Goal: Information Seeking & Learning: Learn about a topic

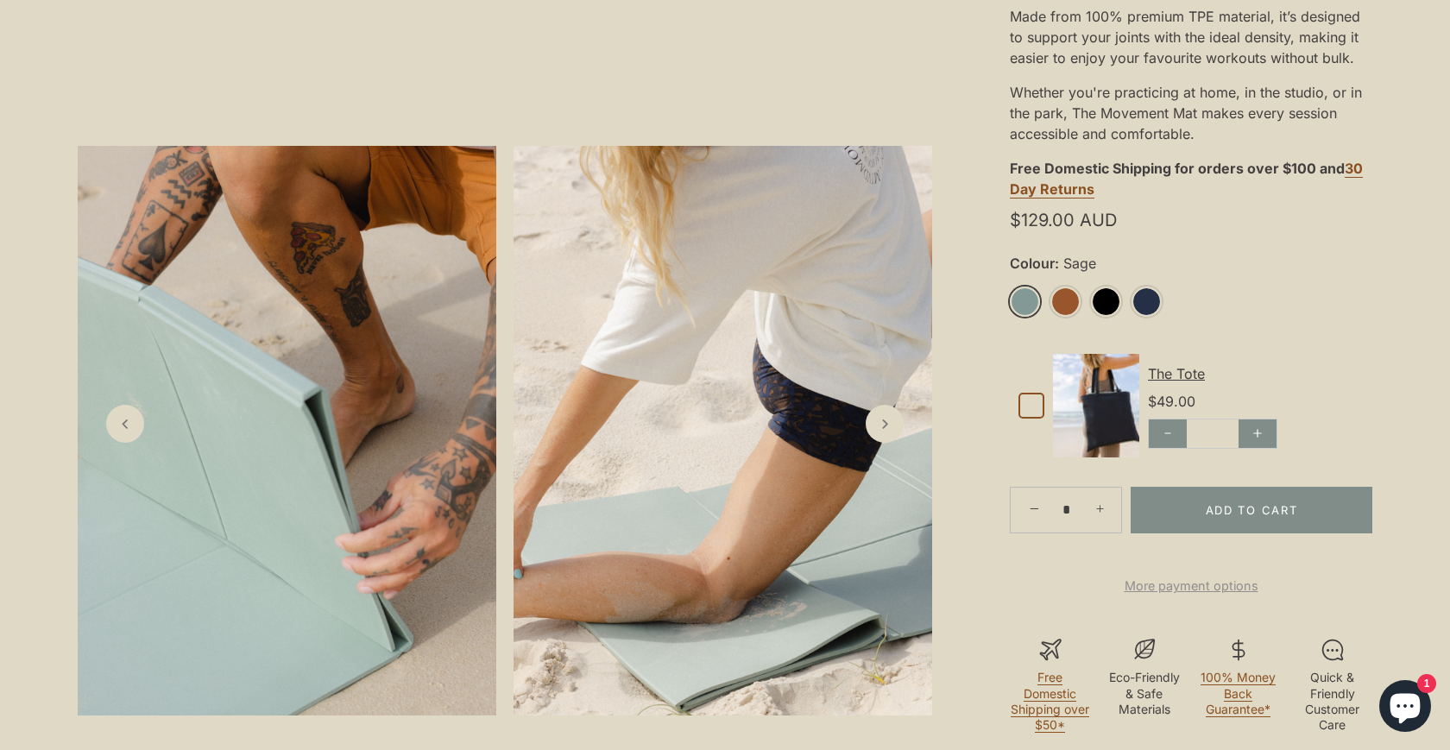
scroll to position [524, 0]
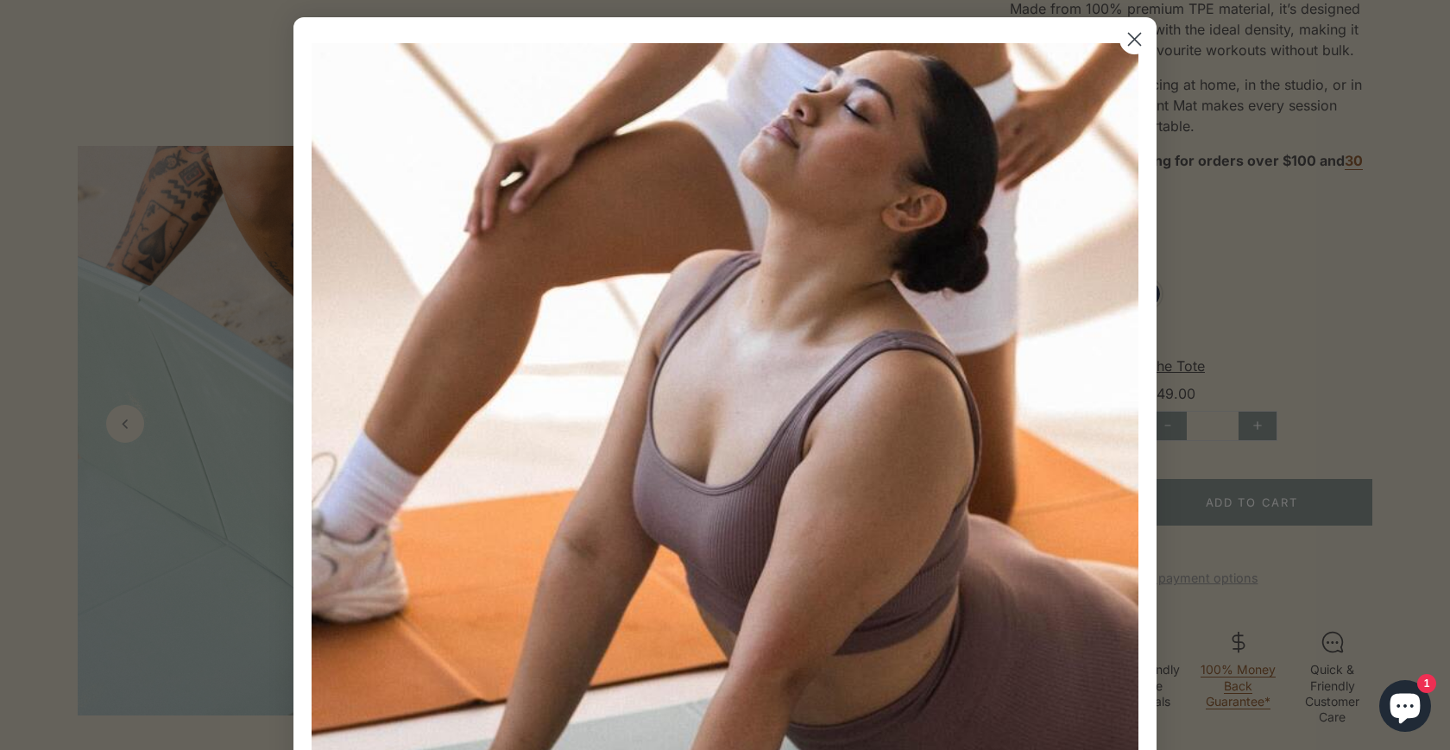
click at [1138, 39] on circle "Close dialog" at bounding box center [1135, 39] width 28 height 28
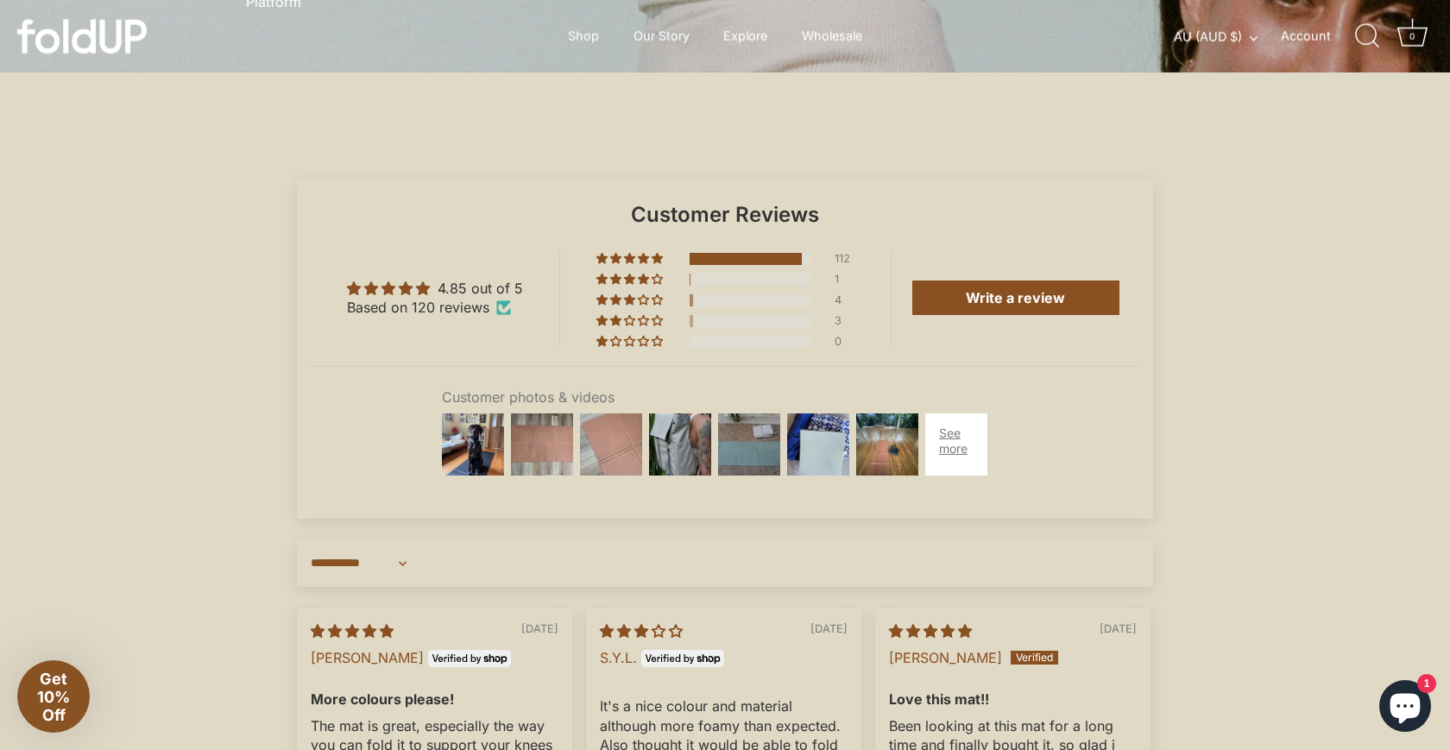
scroll to position [4477, 0]
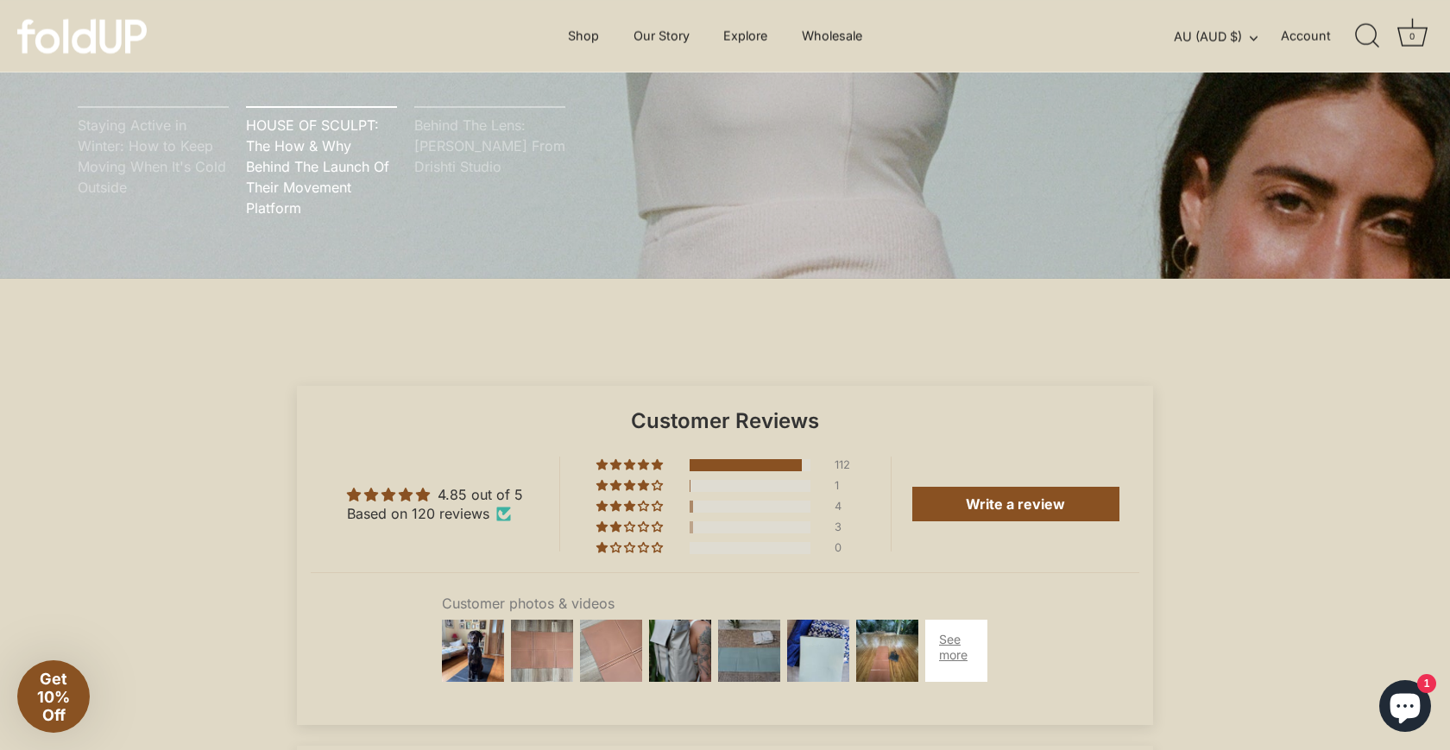
click at [80, 34] on img at bounding box center [82, 36] width 130 height 35
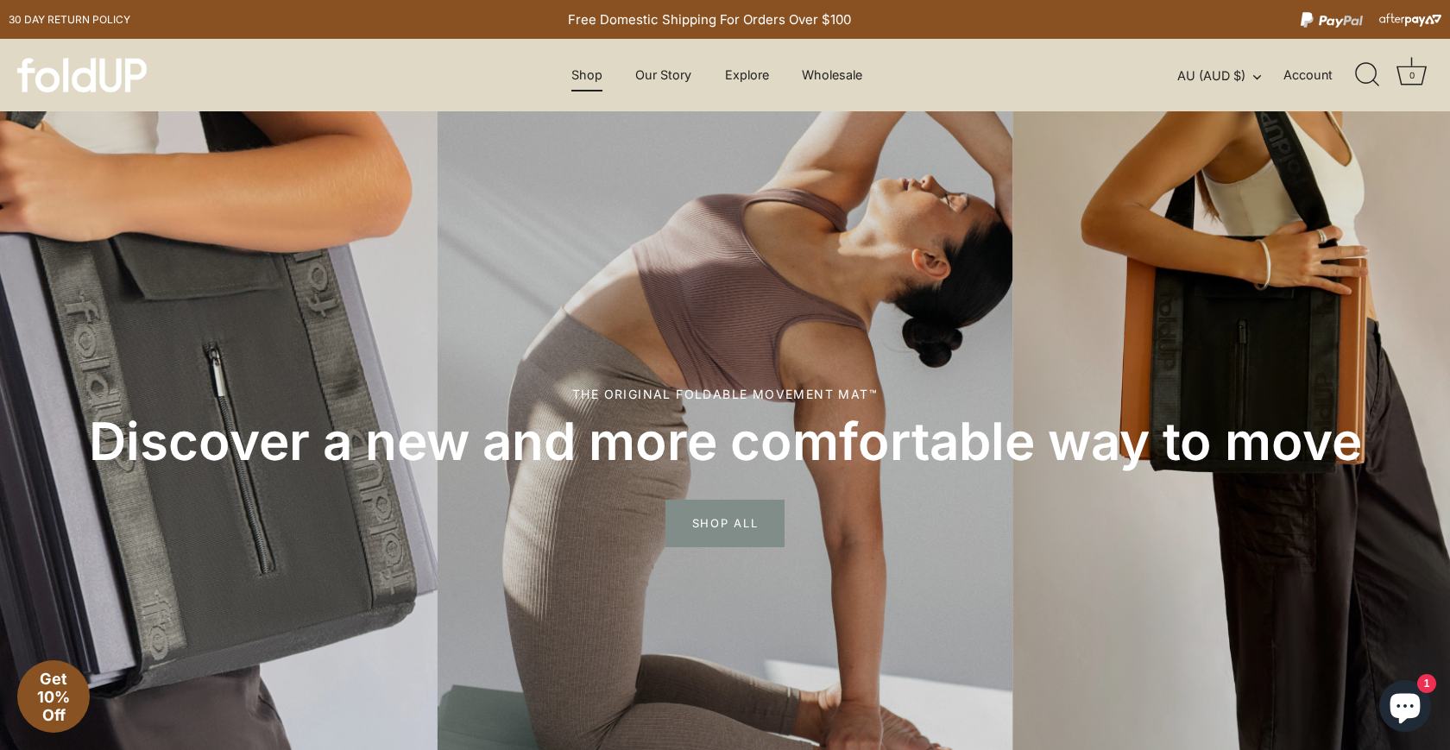
click at [586, 73] on link "Shop" at bounding box center [586, 75] width 61 height 33
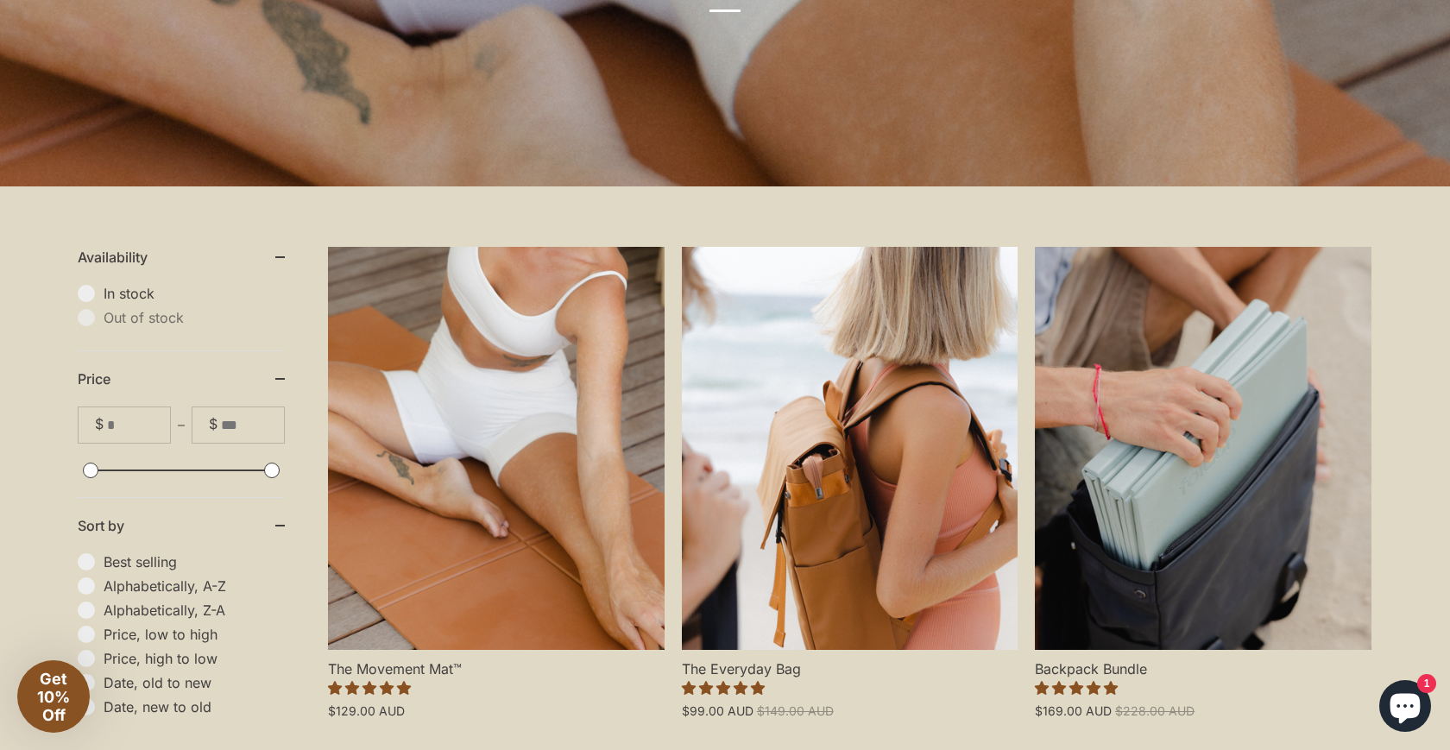
scroll to position [355, 0]
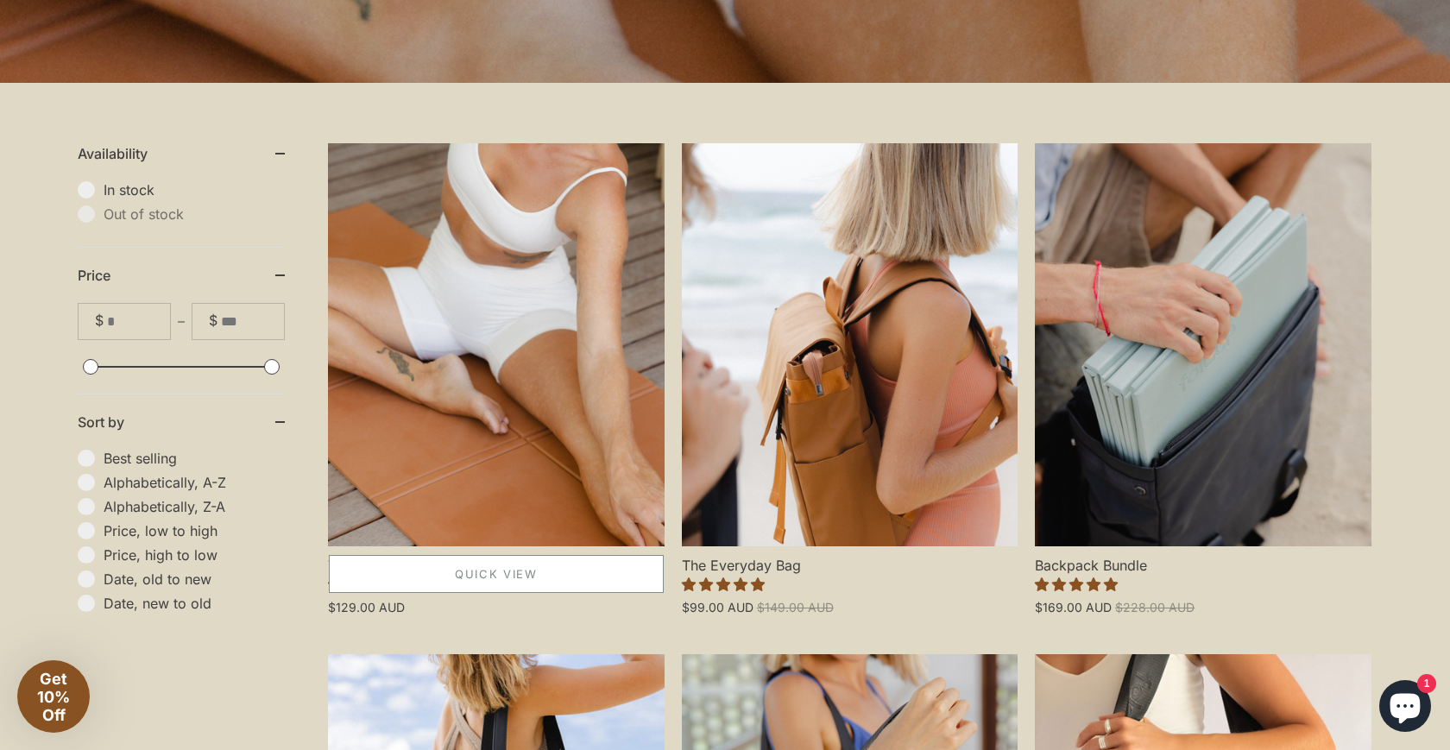
click at [371, 572] on link "Quick View" at bounding box center [496, 574] width 335 height 38
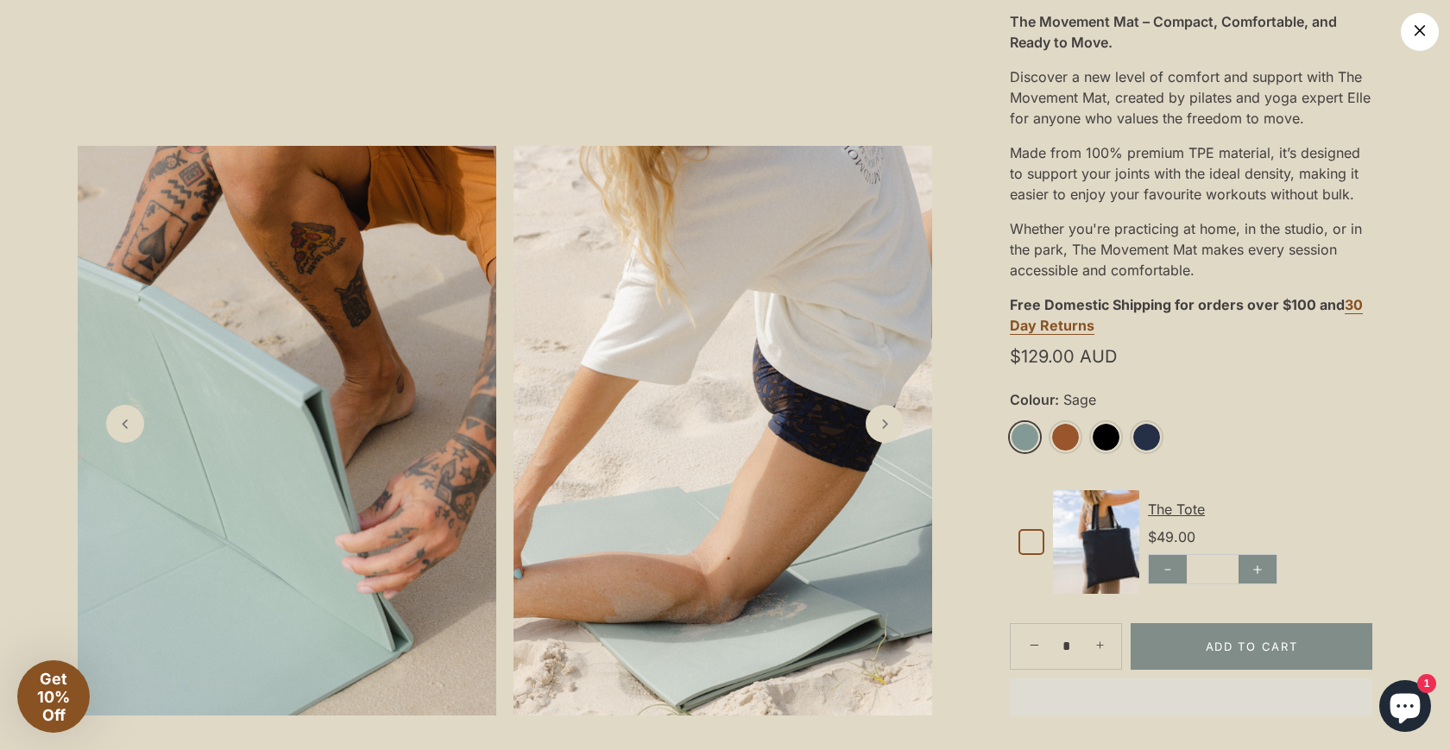
scroll to position [345, 0]
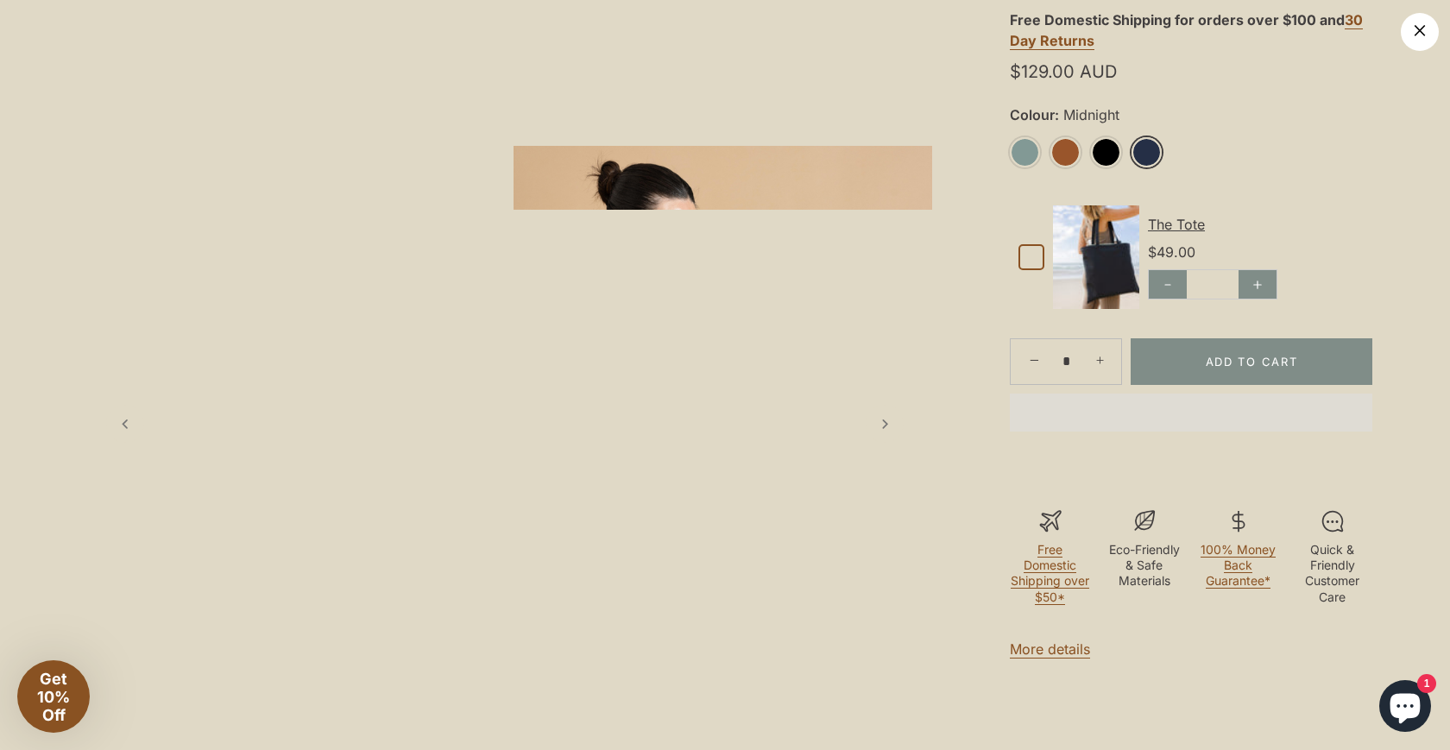
scroll to position [621, 0]
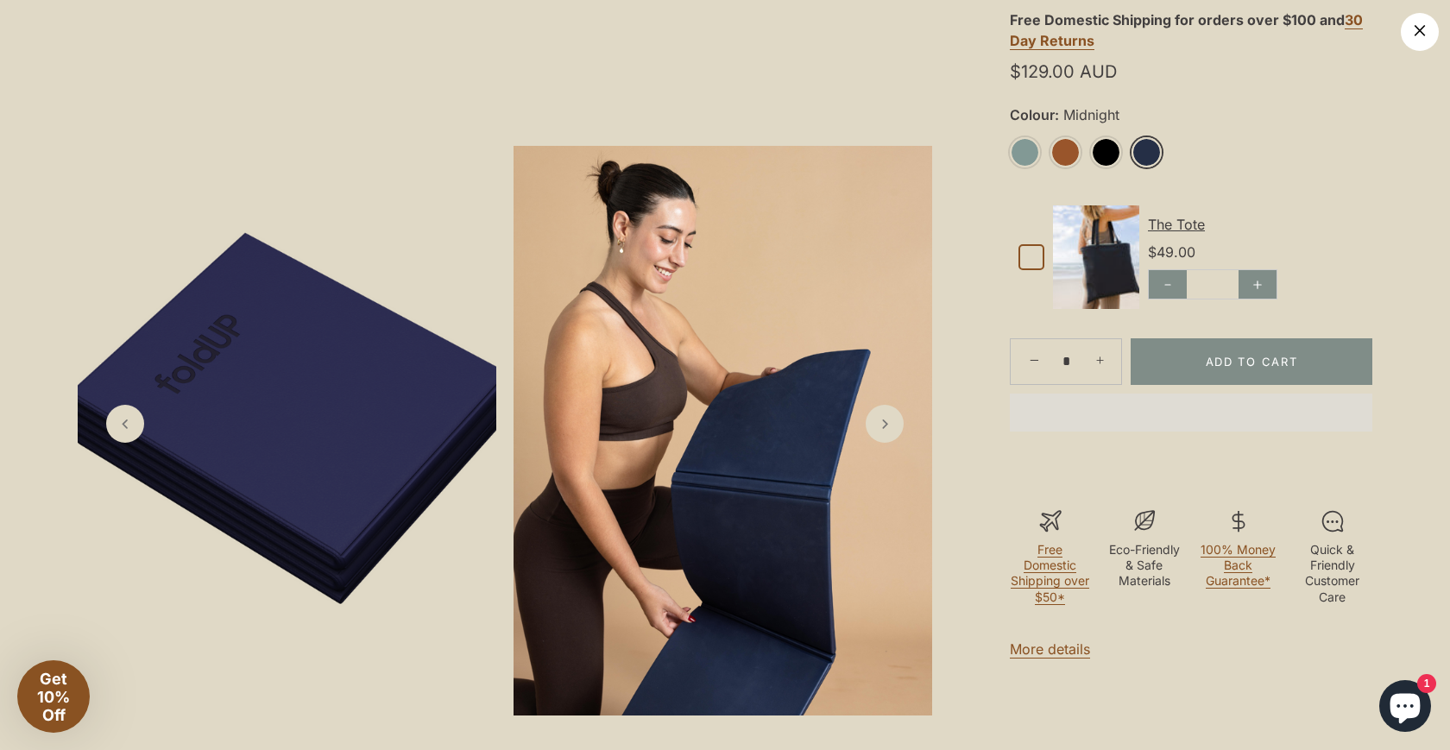
click at [1051, 645] on link "More details" at bounding box center [1050, 650] width 80 height 18
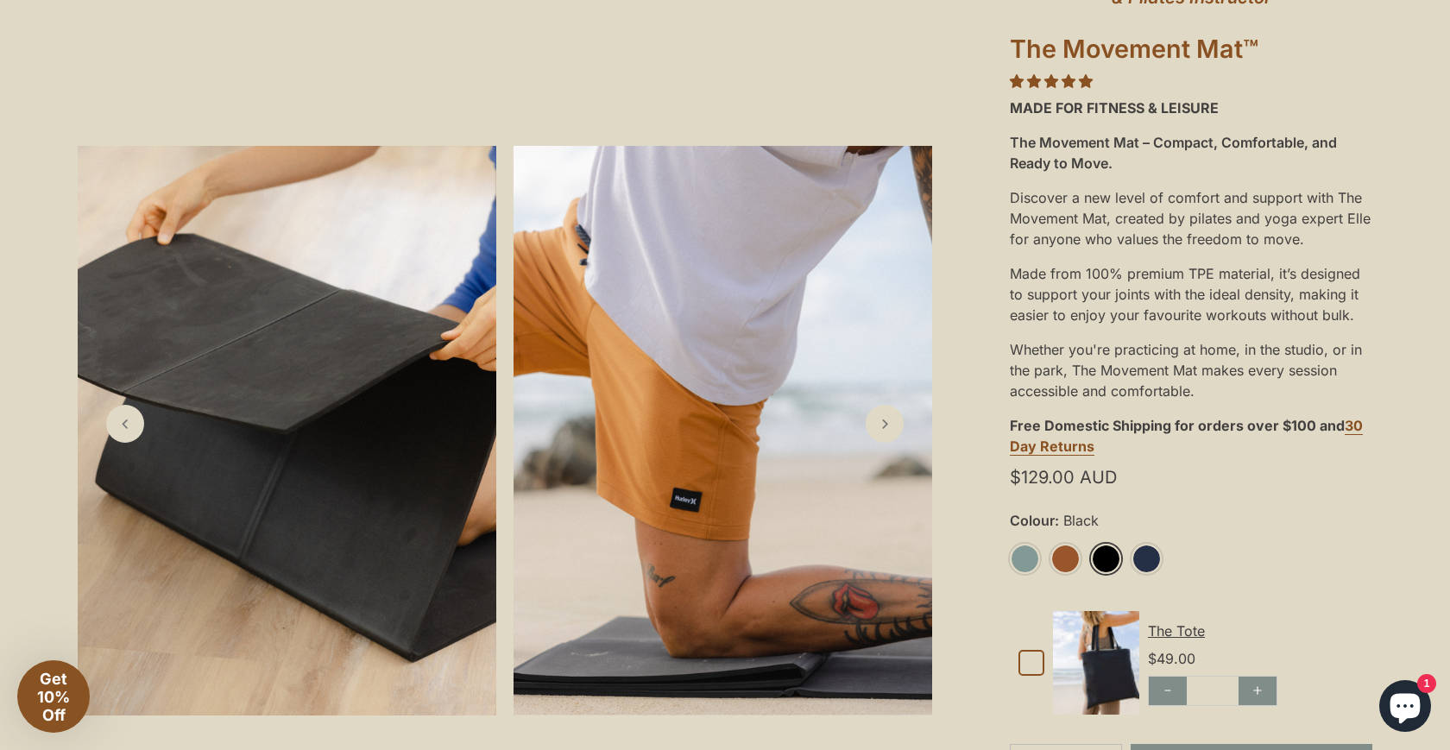
scroll to position [261, 0]
drag, startPoint x: 1178, startPoint y: 217, endPoint x: 1373, endPoint y: 241, distance: 195.8
click at [1373, 241] on div ""I recommend the Movement Mat to all my clients." [PERSON_NAME], Physiotherapis…" at bounding box center [1191, 464] width 518 height 1159
click at [1248, 280] on div "Made from 100% premium TPE material, it’s designed to support your joints with …" at bounding box center [1191, 293] width 363 height 76
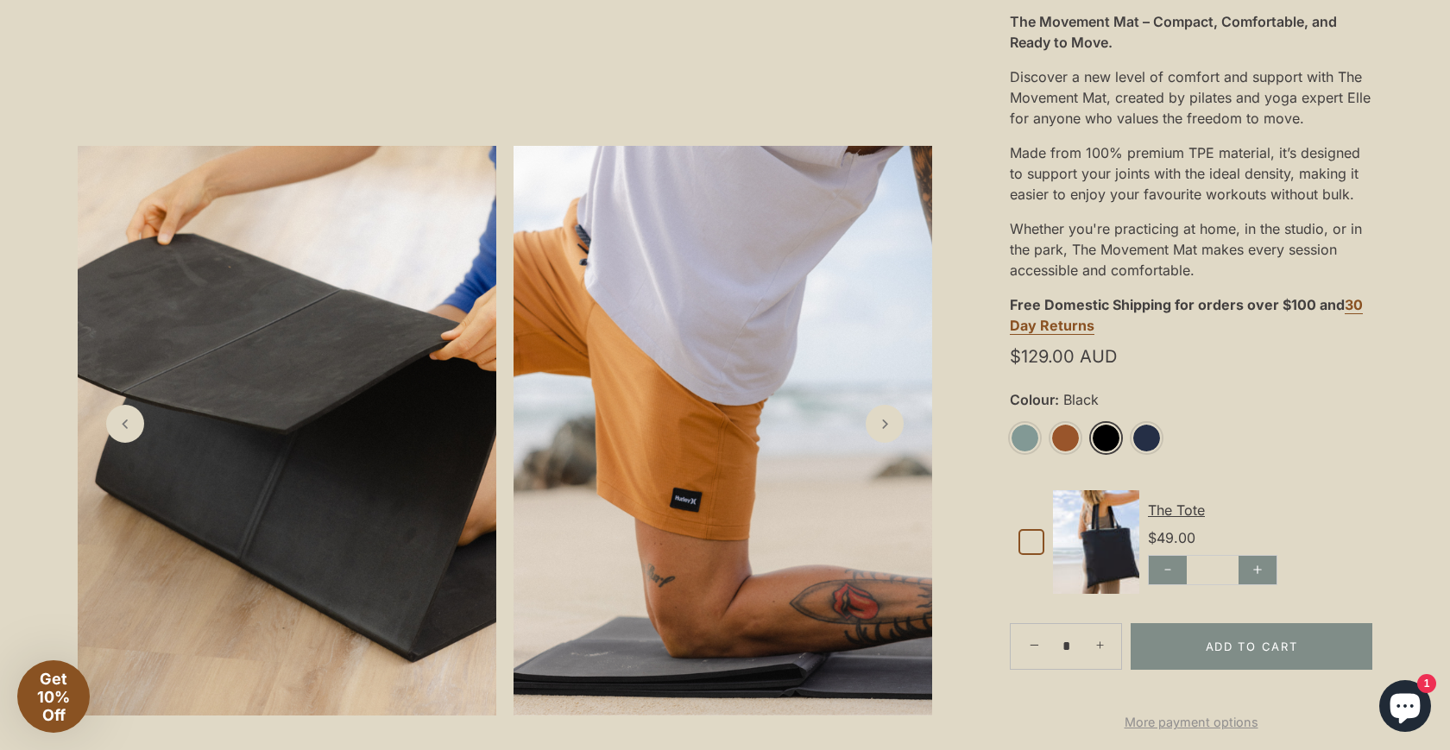
scroll to position [381, 0]
drag, startPoint x: 1034, startPoint y: 253, endPoint x: 1299, endPoint y: 278, distance: 266.2
click at [1299, 278] on div "Whether you're practicing at home, in the studio, or in the park, The Movement …" at bounding box center [1191, 249] width 363 height 76
click at [1216, 283] on div "Whether you're practicing at home, in the studio, or in the park, The Movement …" at bounding box center [1191, 249] width 363 height 76
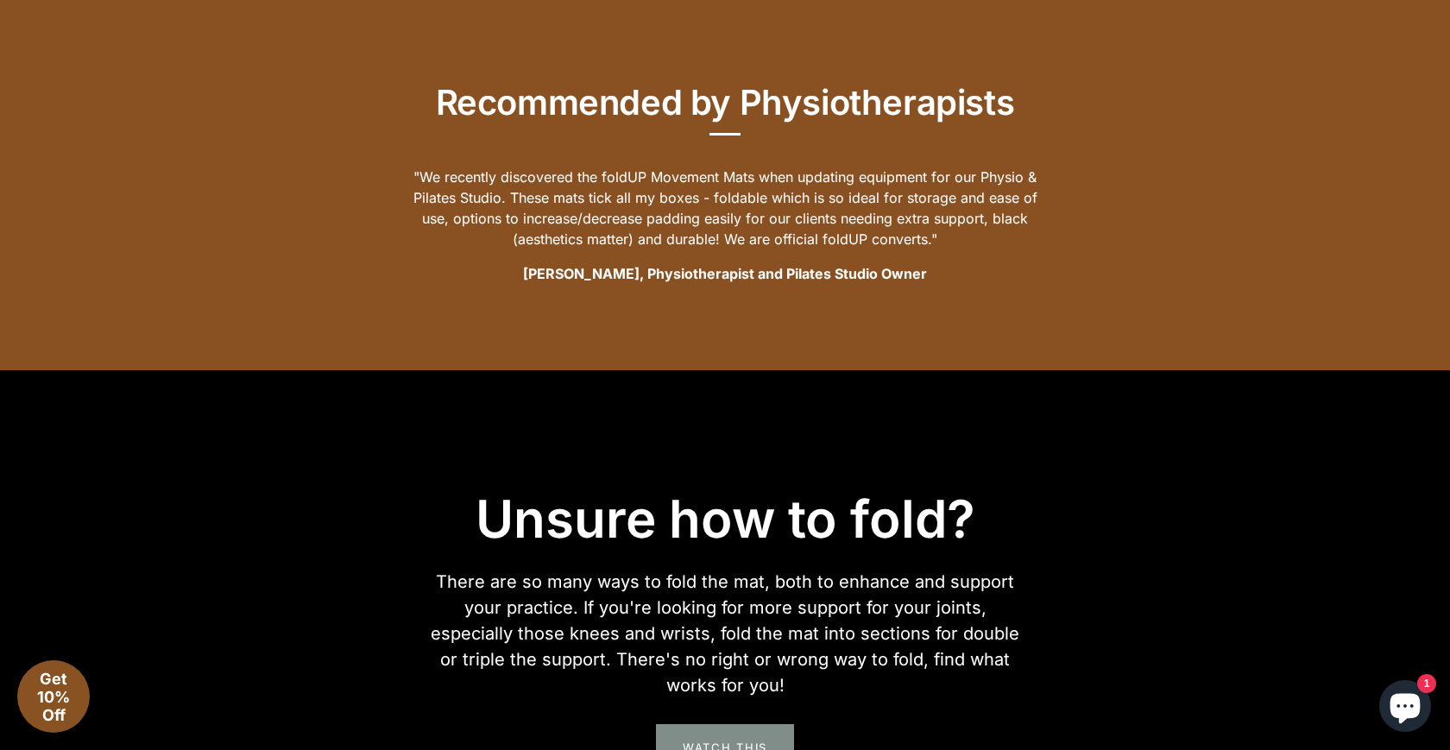
scroll to position [2696, 0]
